Goal: Task Accomplishment & Management: Manage account settings

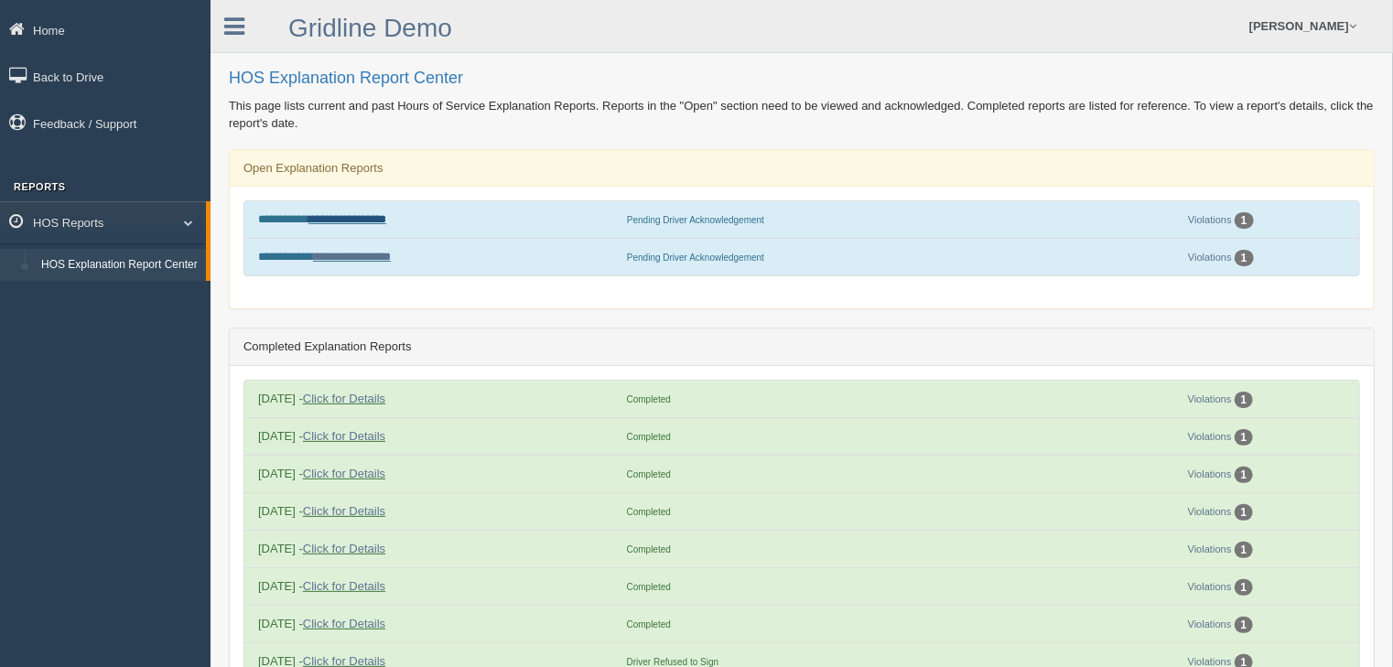
click at [359, 219] on link "**********" at bounding box center [347, 219] width 78 height 12
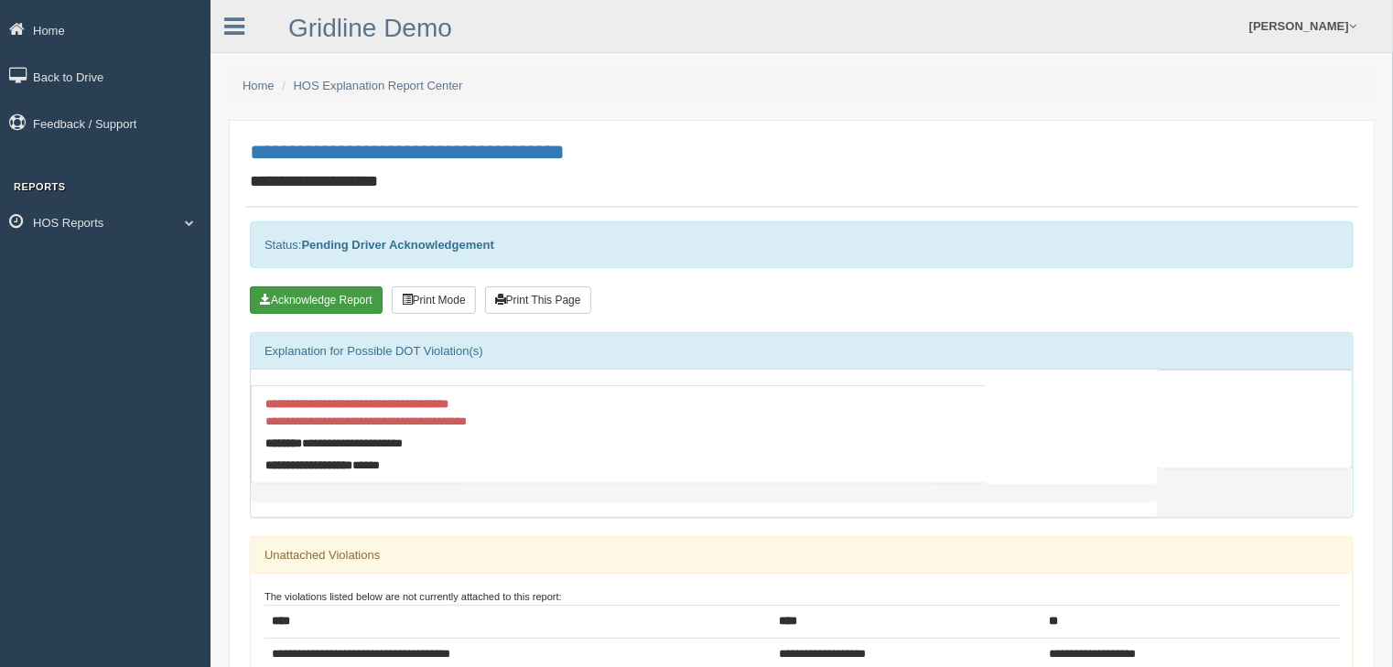
click at [313, 295] on button "Acknowledge Report" at bounding box center [316, 299] width 133 height 27
